Goal: Transaction & Acquisition: Purchase product/service

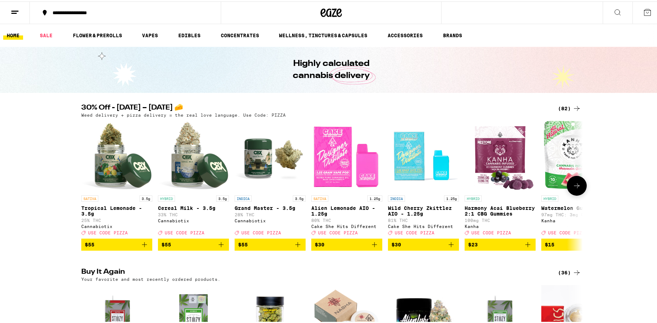
click at [572, 189] on icon at bounding box center [576, 184] width 9 height 9
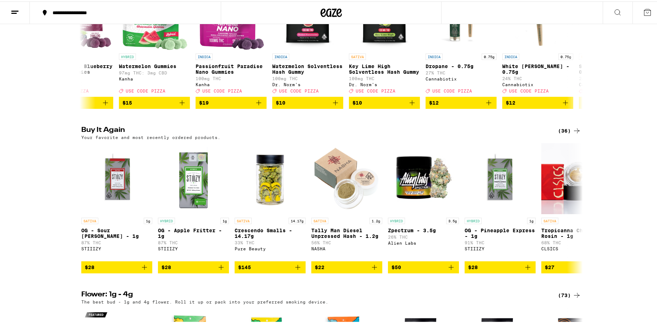
scroll to position [71, 0]
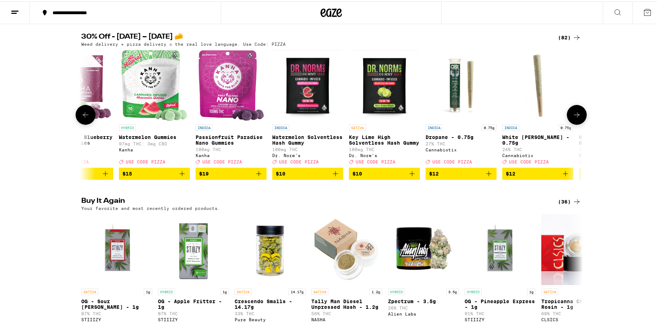
click at [577, 118] on icon at bounding box center [576, 113] width 9 height 9
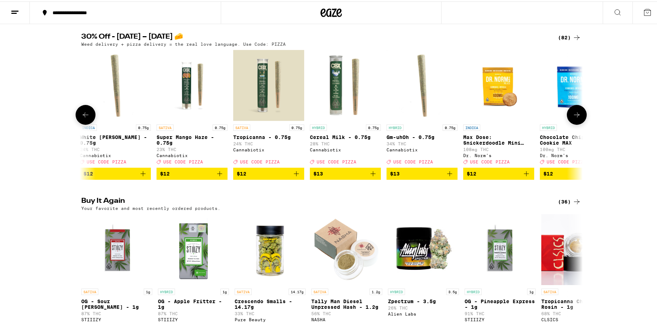
click at [577, 118] on icon at bounding box center [576, 113] width 9 height 9
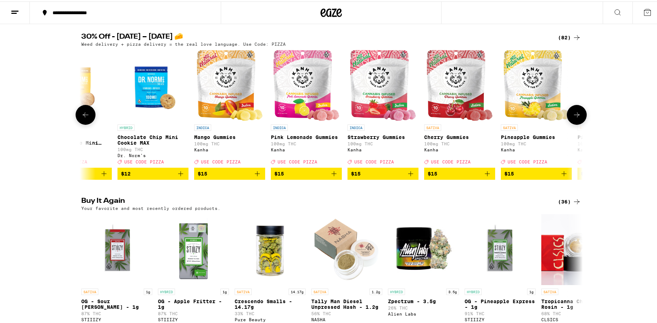
click at [577, 118] on icon at bounding box center [576, 113] width 9 height 9
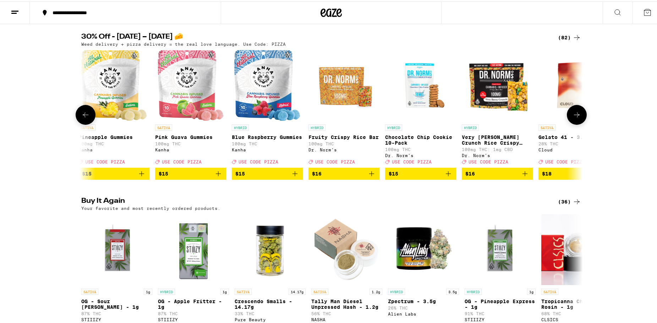
click at [577, 118] on icon at bounding box center [576, 113] width 9 height 9
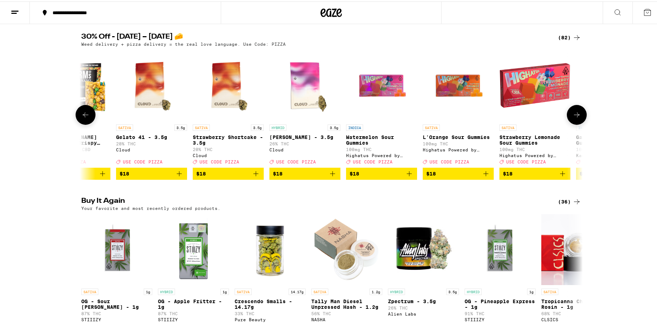
click at [577, 118] on icon at bounding box center [576, 113] width 9 height 9
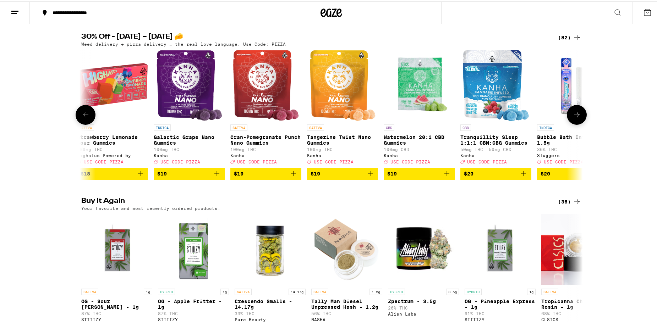
click at [577, 118] on icon at bounding box center [576, 113] width 9 height 9
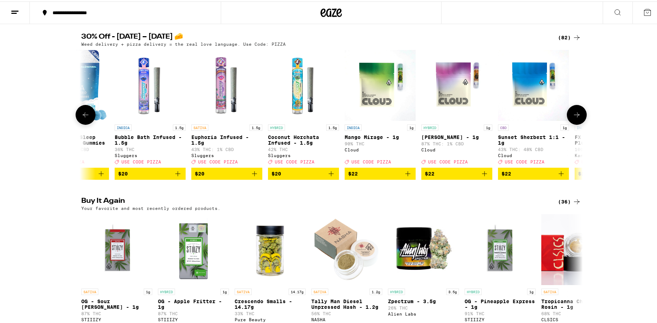
click at [577, 118] on icon at bounding box center [576, 113] width 9 height 9
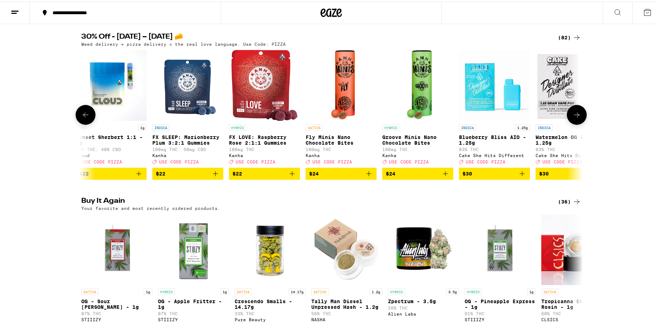
click at [577, 118] on icon at bounding box center [576, 113] width 9 height 9
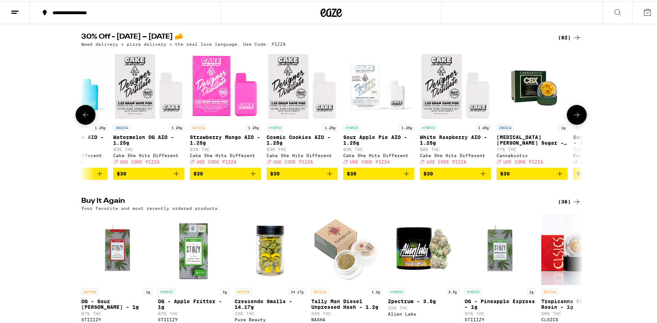
click at [577, 118] on icon at bounding box center [576, 113] width 9 height 9
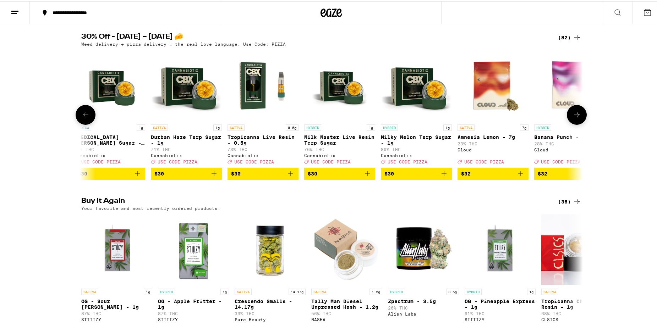
click at [577, 118] on icon at bounding box center [576, 113] width 9 height 9
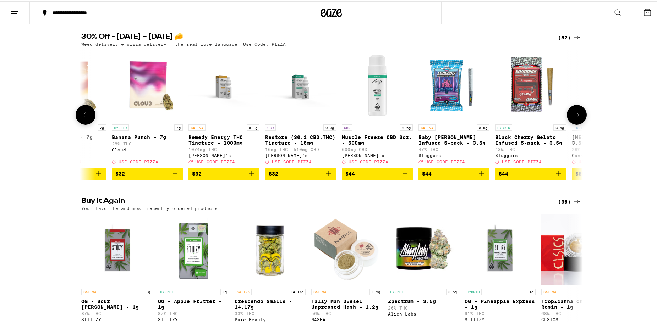
click at [577, 118] on icon at bounding box center [576, 113] width 9 height 9
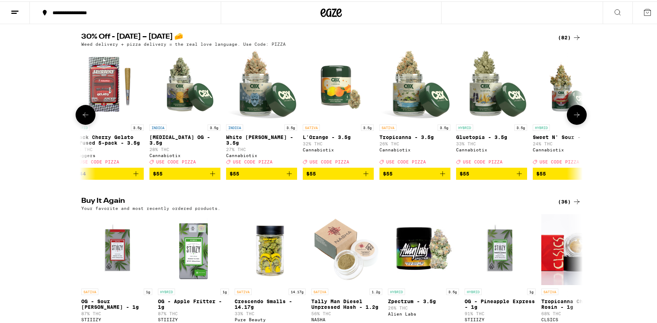
click at [577, 118] on icon at bounding box center [576, 113] width 9 height 9
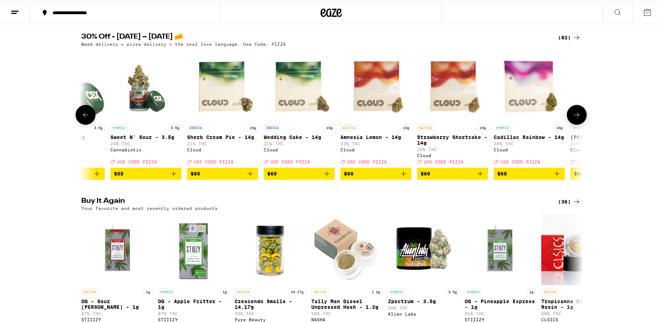
click at [577, 118] on icon at bounding box center [576, 113] width 9 height 9
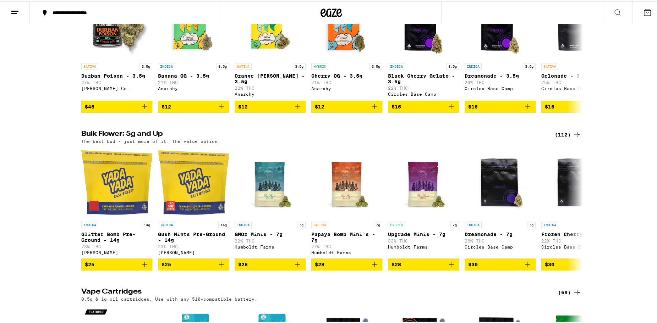
scroll to position [532, 0]
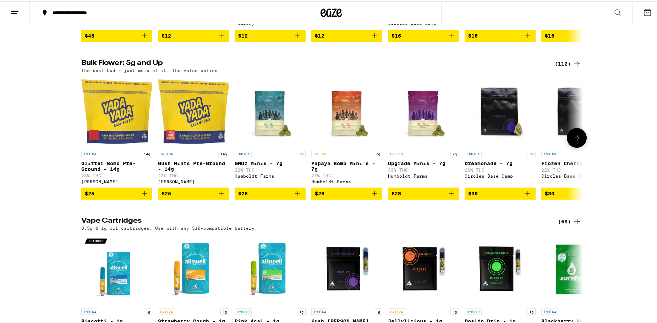
click at [574, 141] on icon at bounding box center [576, 136] width 9 height 9
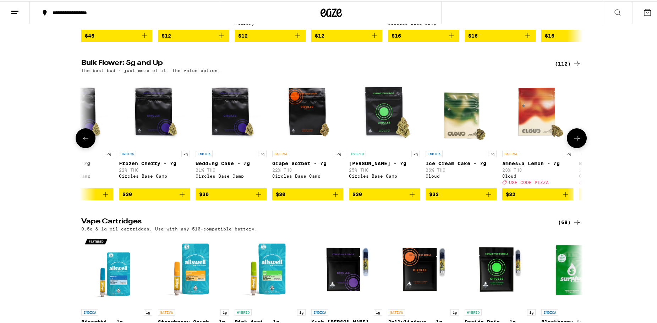
click at [574, 147] on button at bounding box center [577, 137] width 20 height 20
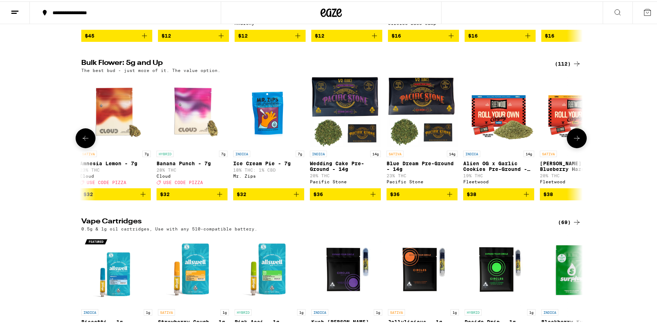
click at [574, 147] on button at bounding box center [577, 137] width 20 height 20
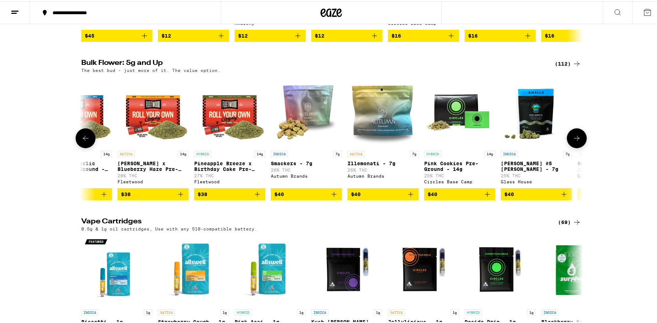
click at [574, 147] on button at bounding box center [577, 137] width 20 height 20
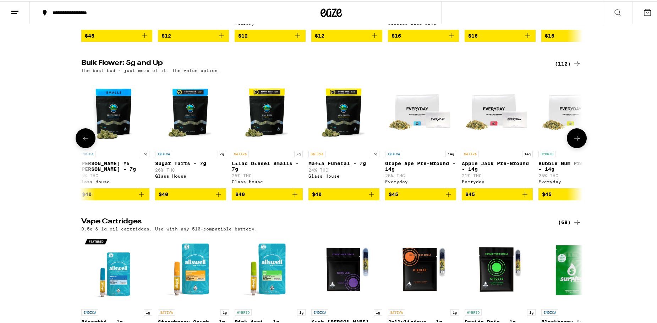
click at [574, 147] on button at bounding box center [577, 137] width 20 height 20
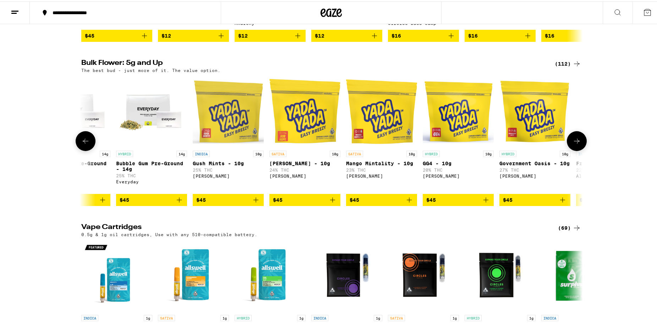
click at [574, 150] on button at bounding box center [577, 140] width 20 height 20
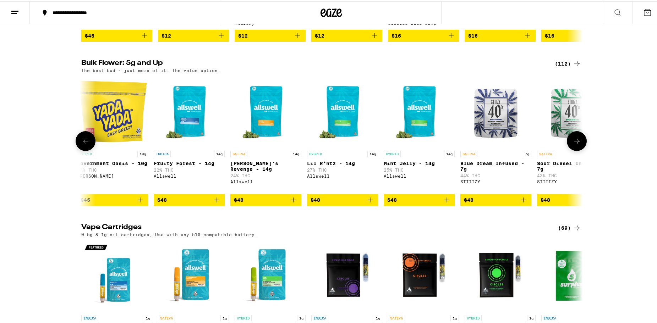
click at [574, 150] on button at bounding box center [577, 140] width 20 height 20
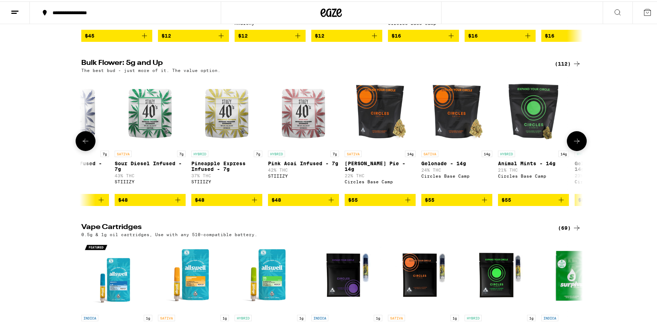
click at [574, 150] on button at bounding box center [577, 140] width 20 height 20
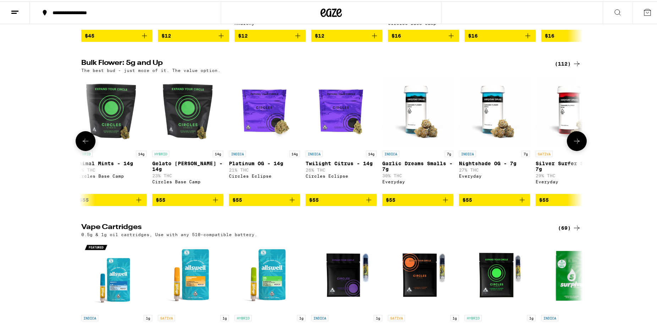
click at [574, 150] on button at bounding box center [577, 140] width 20 height 20
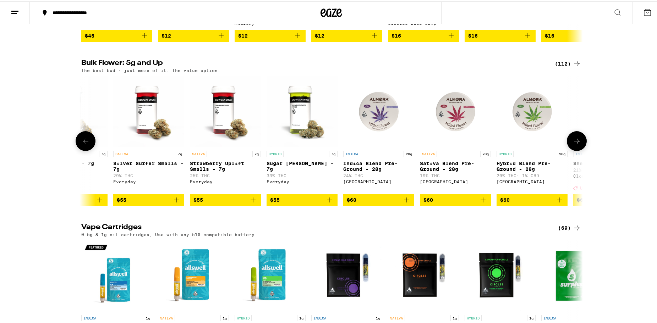
click at [574, 150] on button at bounding box center [577, 140] width 20 height 20
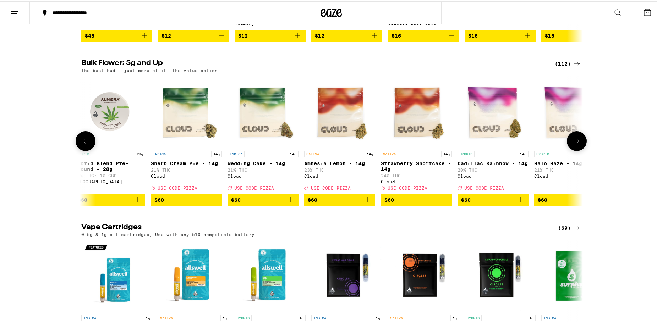
click at [574, 150] on button at bounding box center [577, 140] width 20 height 20
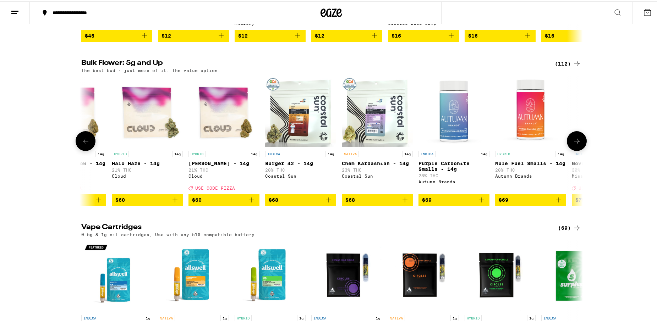
click at [574, 150] on button at bounding box center [577, 140] width 20 height 20
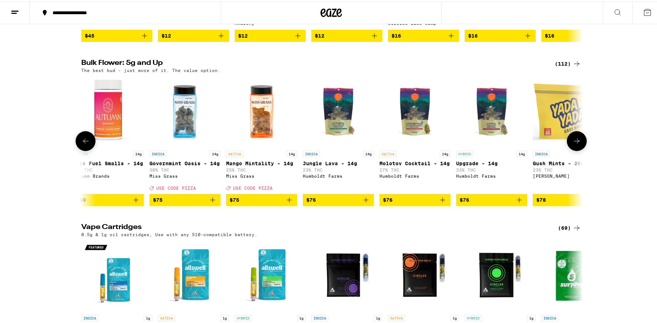
click at [574, 150] on button at bounding box center [577, 140] width 20 height 20
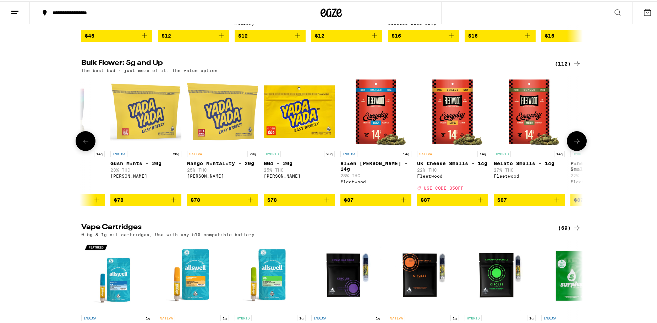
click at [574, 150] on button at bounding box center [577, 140] width 20 height 20
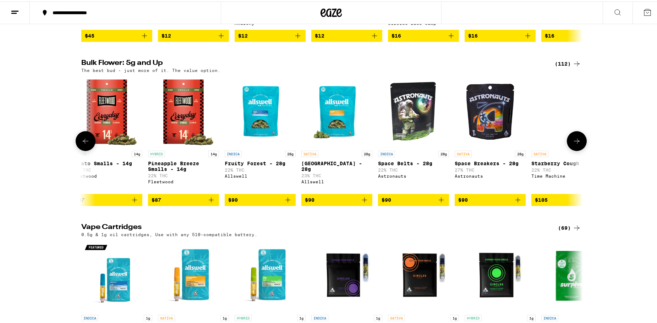
click at [574, 150] on button at bounding box center [577, 140] width 20 height 20
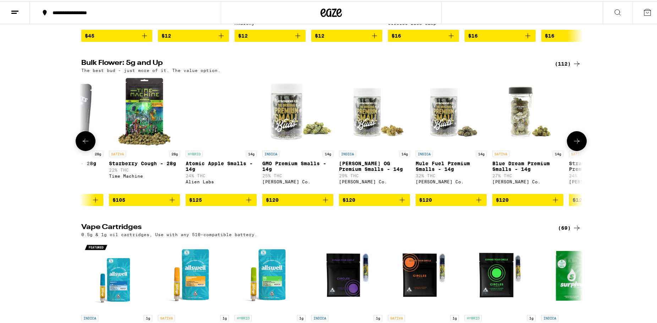
click at [574, 150] on button at bounding box center [577, 140] width 20 height 20
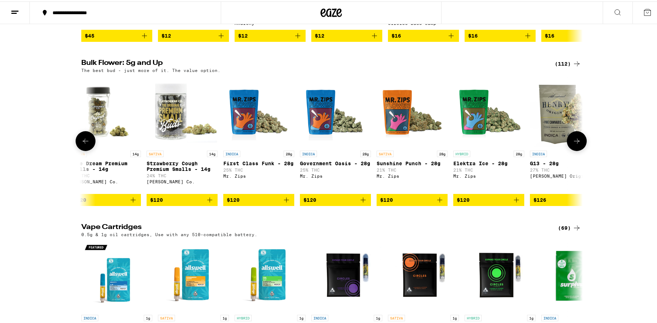
click at [574, 150] on button at bounding box center [577, 140] width 20 height 20
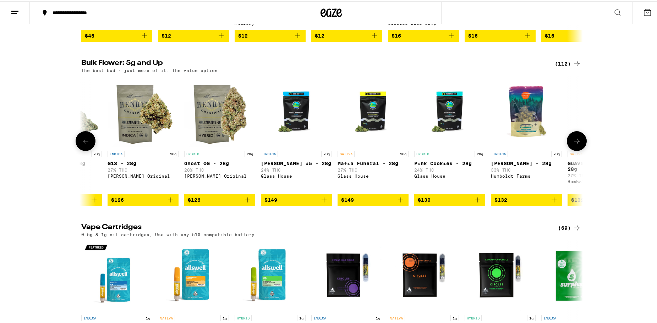
click at [574, 150] on button at bounding box center [577, 140] width 20 height 20
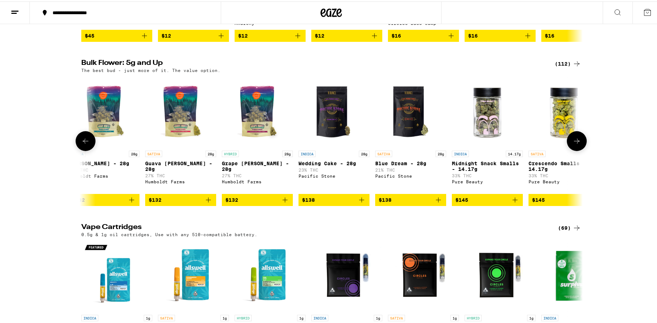
click at [574, 150] on button at bounding box center [577, 140] width 20 height 20
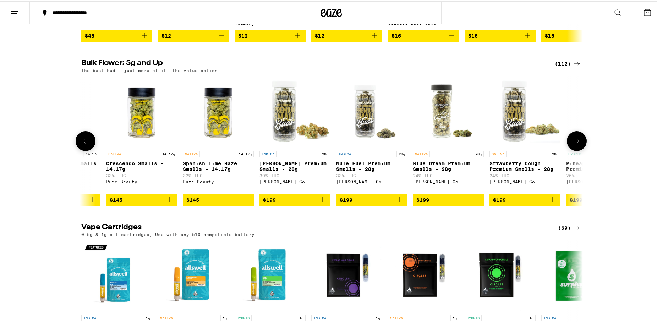
click at [574, 150] on button at bounding box center [577, 140] width 20 height 20
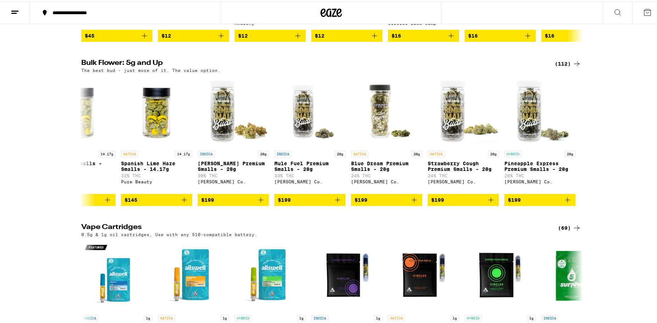
scroll to position [390, 0]
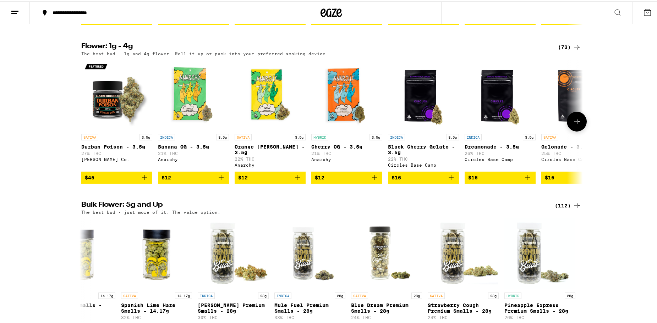
click at [574, 125] on icon at bounding box center [576, 120] width 9 height 9
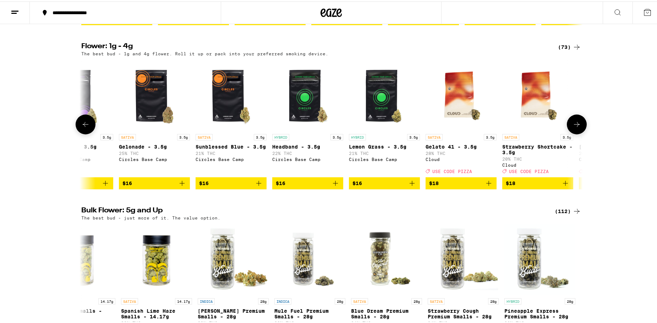
click at [574, 133] on button at bounding box center [577, 123] width 20 height 20
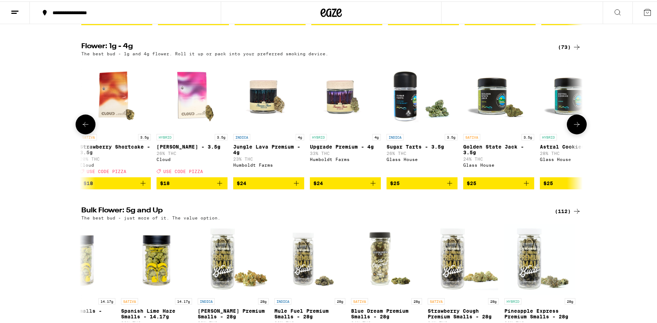
click at [574, 133] on button at bounding box center [577, 123] width 20 height 20
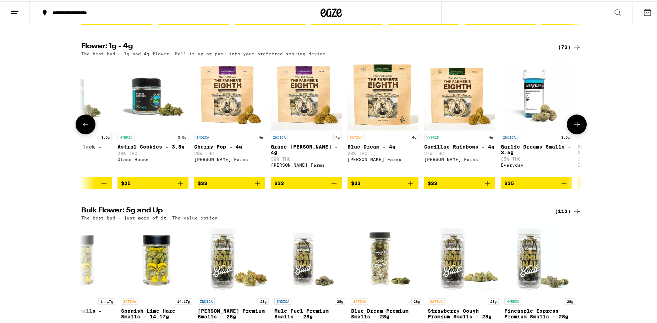
click at [574, 133] on button at bounding box center [577, 123] width 20 height 20
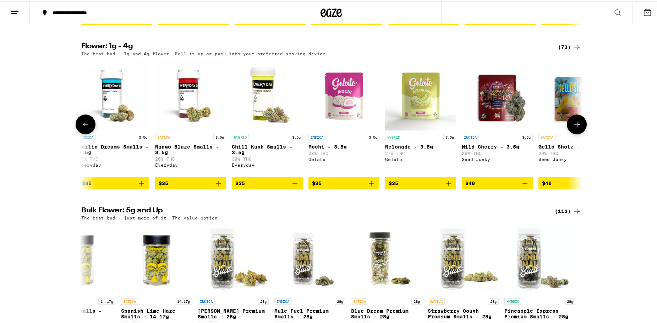
click at [574, 133] on button at bounding box center [577, 123] width 20 height 20
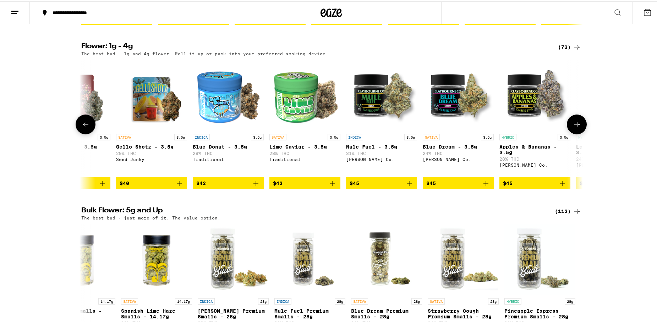
click at [574, 133] on button at bounding box center [577, 123] width 20 height 20
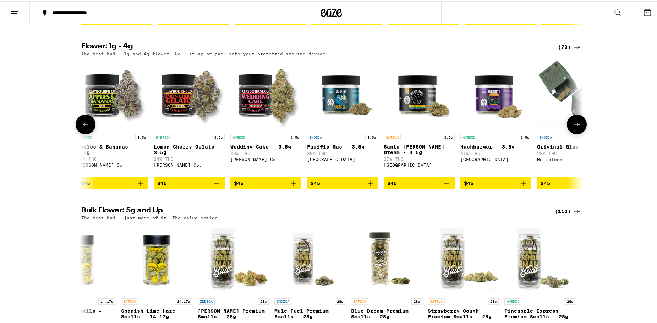
click at [574, 133] on button at bounding box center [577, 123] width 20 height 20
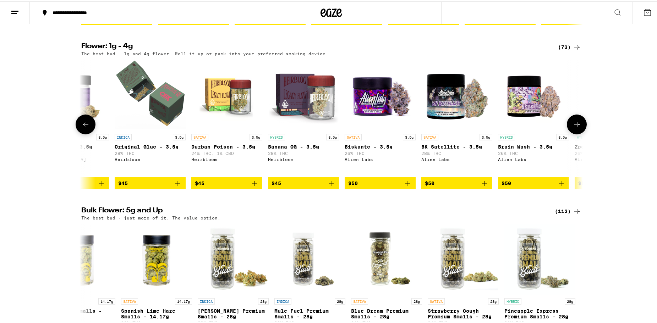
click at [574, 133] on button at bounding box center [577, 123] width 20 height 20
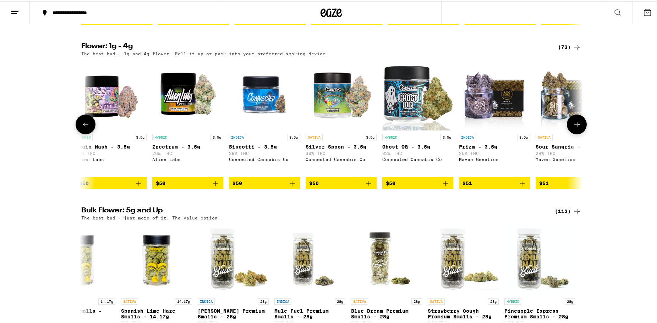
click at [81, 127] on icon at bounding box center [85, 123] width 9 height 9
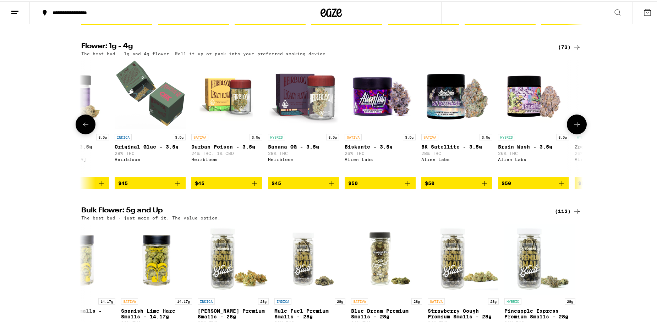
click at [483, 186] on icon "Add to bag" at bounding box center [484, 182] width 9 height 9
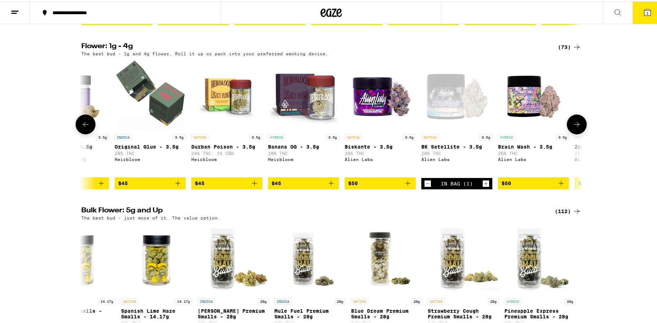
click at [483, 187] on icon "Increment" at bounding box center [486, 182] width 6 height 9
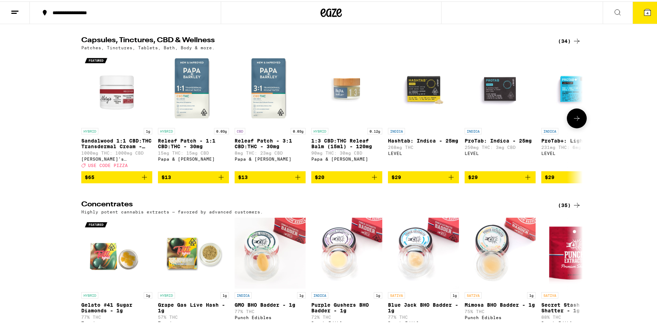
scroll to position [2732, 0]
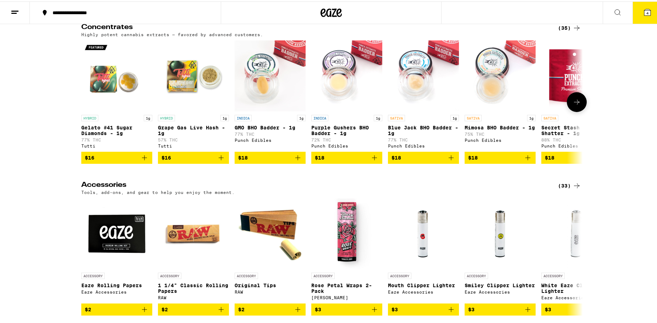
click at [573, 111] on button at bounding box center [577, 101] width 20 height 20
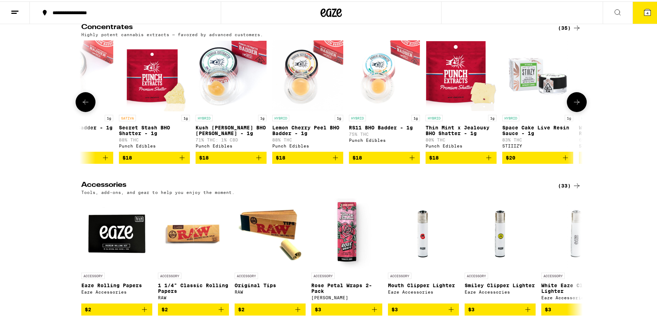
click at [573, 111] on button at bounding box center [577, 101] width 20 height 20
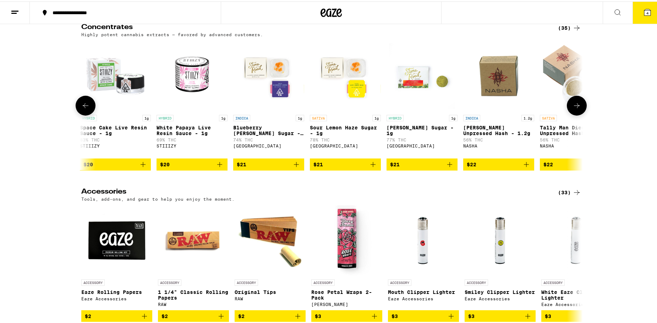
click at [573, 109] on icon at bounding box center [576, 104] width 9 height 9
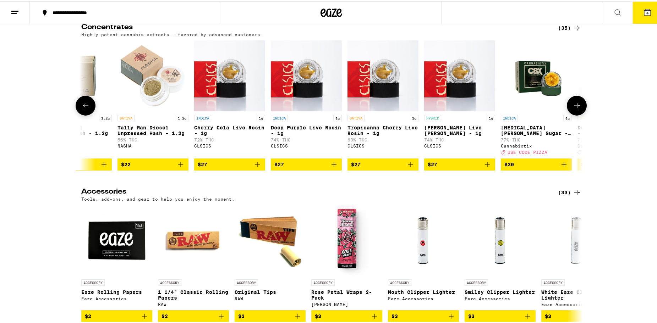
click at [575, 107] on icon at bounding box center [577, 104] width 6 height 5
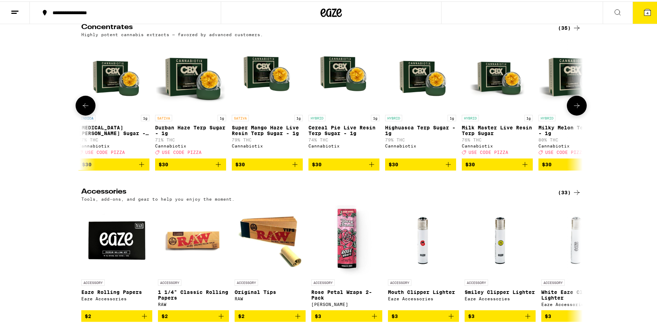
click at [575, 107] on icon at bounding box center [577, 104] width 6 height 5
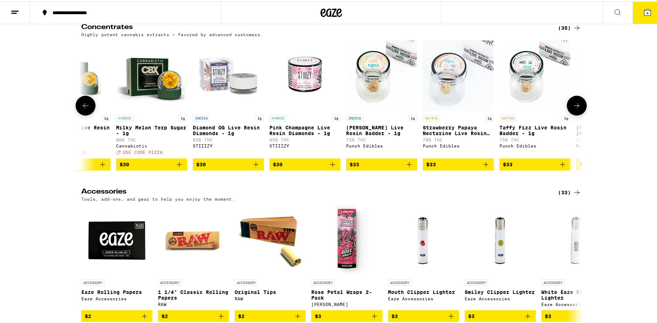
click at [576, 107] on icon at bounding box center [577, 104] width 6 height 5
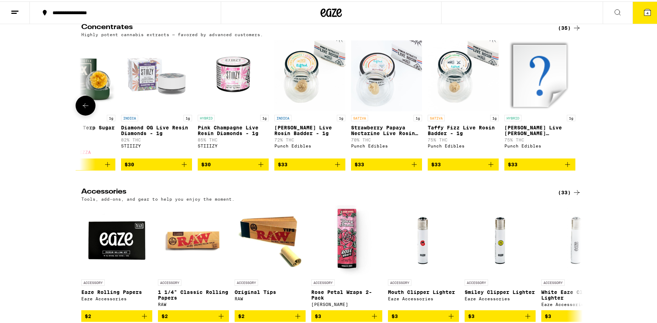
click at [90, 114] on button at bounding box center [86, 104] width 20 height 20
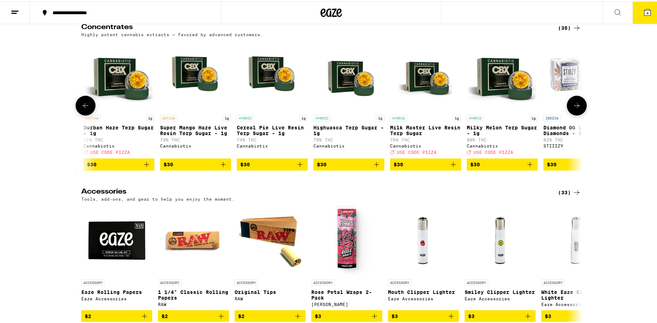
click at [90, 114] on button at bounding box center [86, 104] width 20 height 20
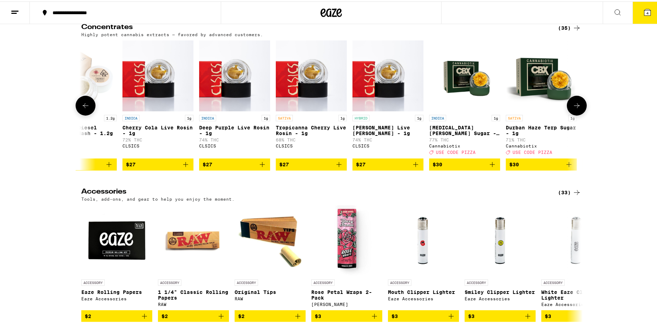
click at [90, 114] on button at bounding box center [86, 104] width 20 height 20
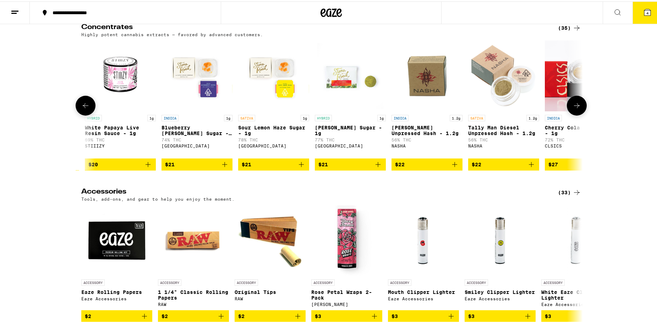
click at [531, 167] on icon "Add to bag" at bounding box center [531, 163] width 9 height 9
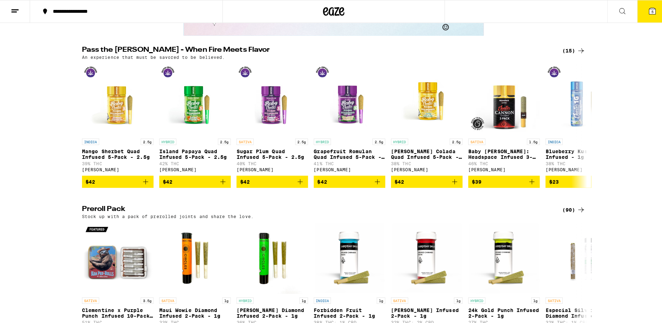
scroll to position [1135, 0]
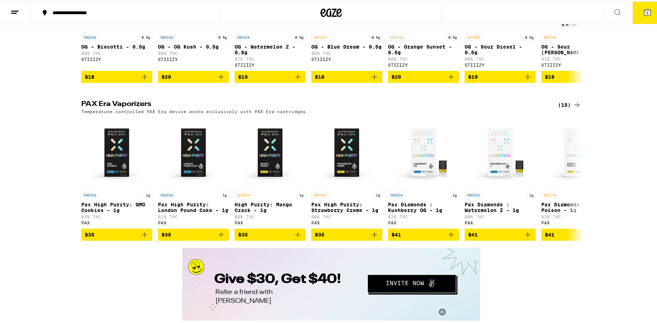
click at [644, 13] on icon at bounding box center [647, 11] width 6 height 6
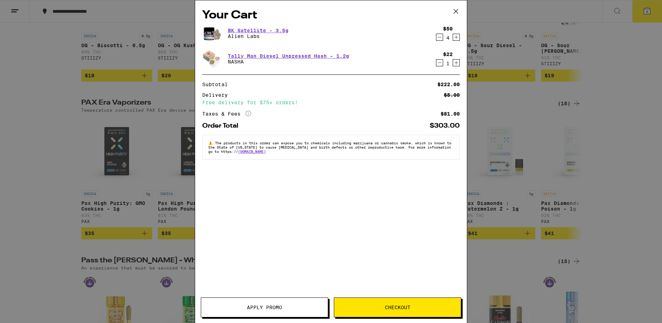
click at [379, 307] on span "Checkout" at bounding box center [397, 307] width 127 height 5
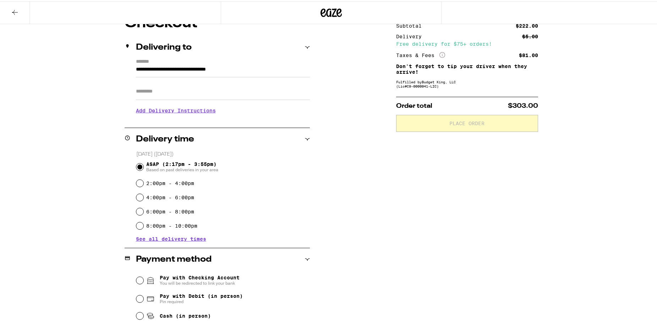
scroll to position [106, 0]
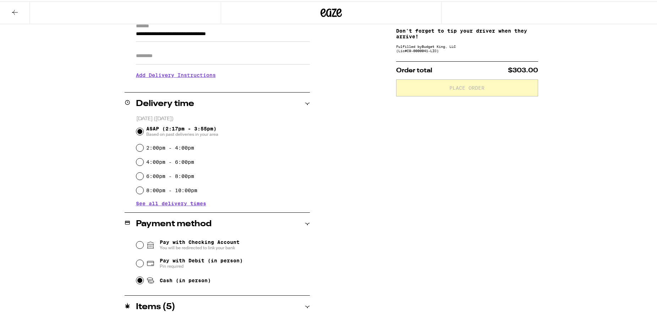
click at [136, 280] on input "Cash (in person)" at bounding box center [139, 279] width 7 height 7
radio input "true"
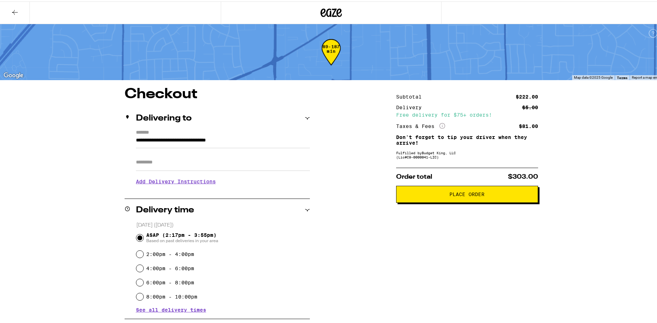
scroll to position [152, 0]
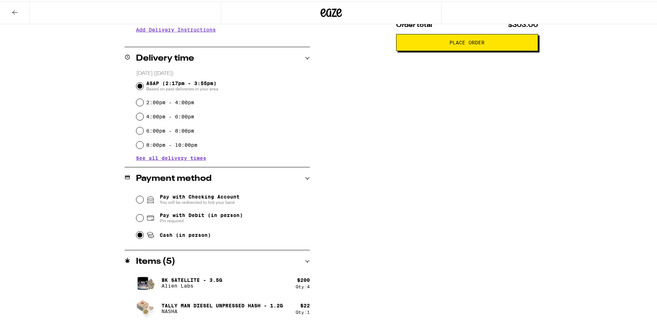
click at [304, 263] on div "Items ( 5 )" at bounding box center [217, 260] width 185 height 9
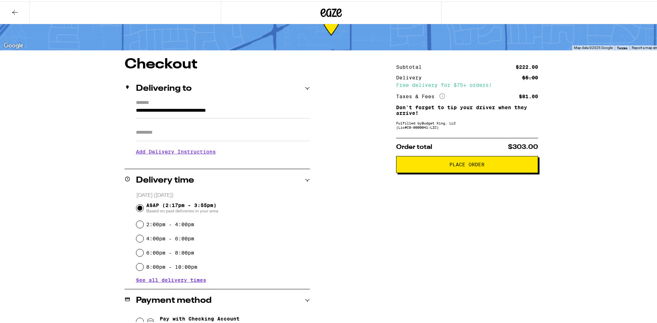
scroll to position [0, 0]
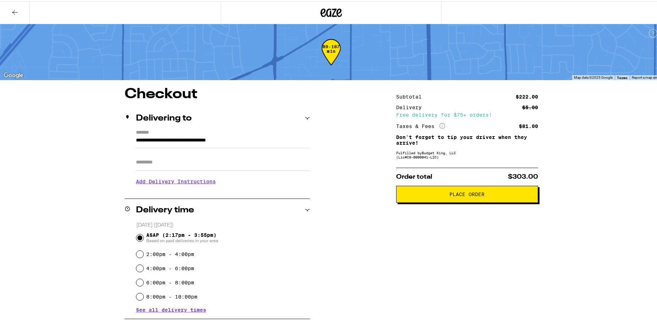
click at [18, 8] on icon at bounding box center [15, 11] width 9 height 9
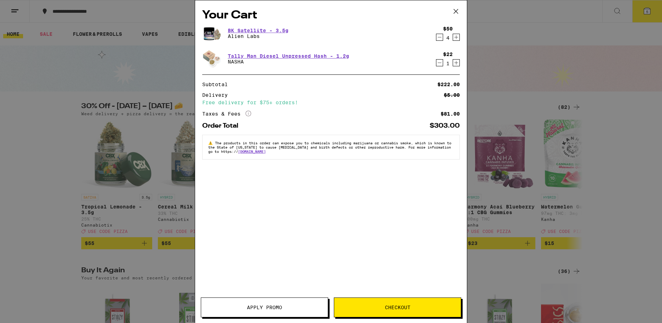
click at [438, 39] on icon "Decrement" at bounding box center [439, 37] width 6 height 9
click at [387, 306] on span "Checkout" at bounding box center [398, 307] width 26 height 5
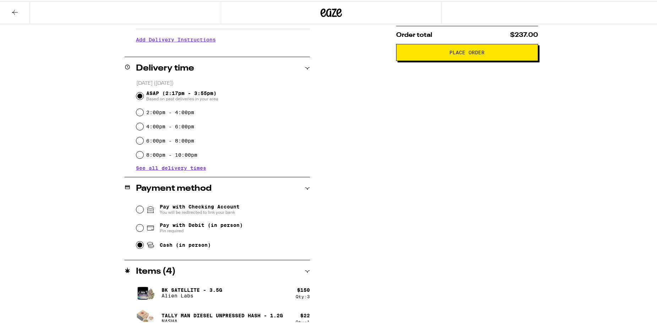
scroll to position [152, 0]
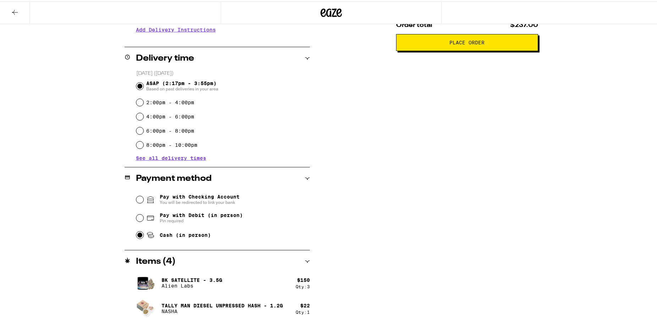
click at [449, 34] on div "Order total $237.00 Place Order" at bounding box center [467, 32] width 142 height 35
click at [449, 40] on span "Place Order" at bounding box center [466, 41] width 35 height 5
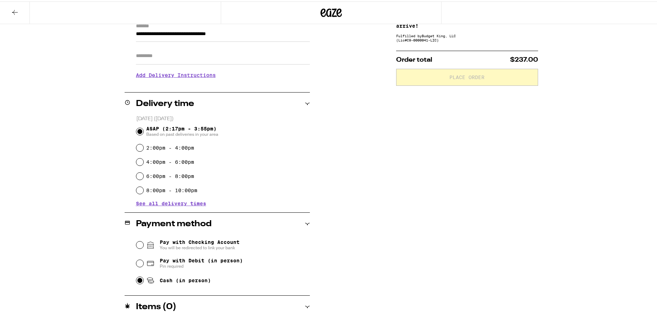
scroll to position [0, 0]
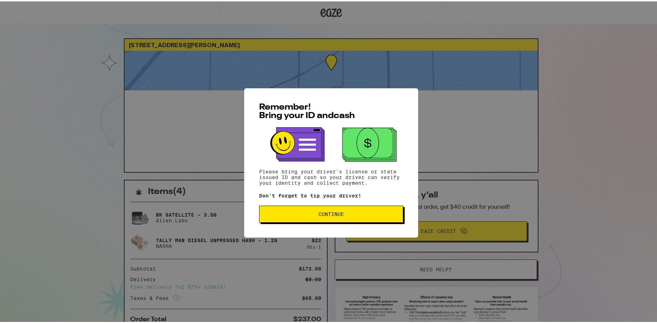
click at [367, 217] on button "Continue" at bounding box center [331, 212] width 144 height 17
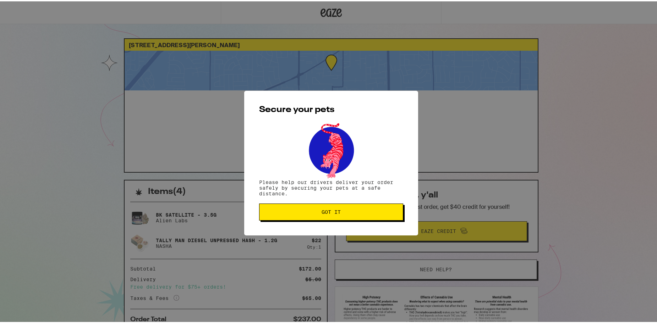
click at [370, 213] on span "Got it" at bounding box center [331, 210] width 132 height 5
